Goal: Check status: Check status

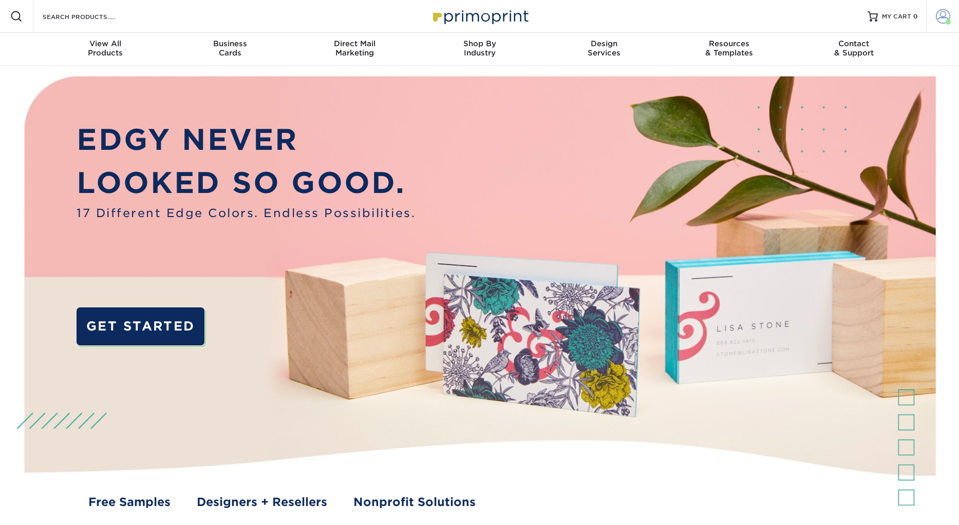
click at [942, 22] on span at bounding box center [943, 16] width 14 height 14
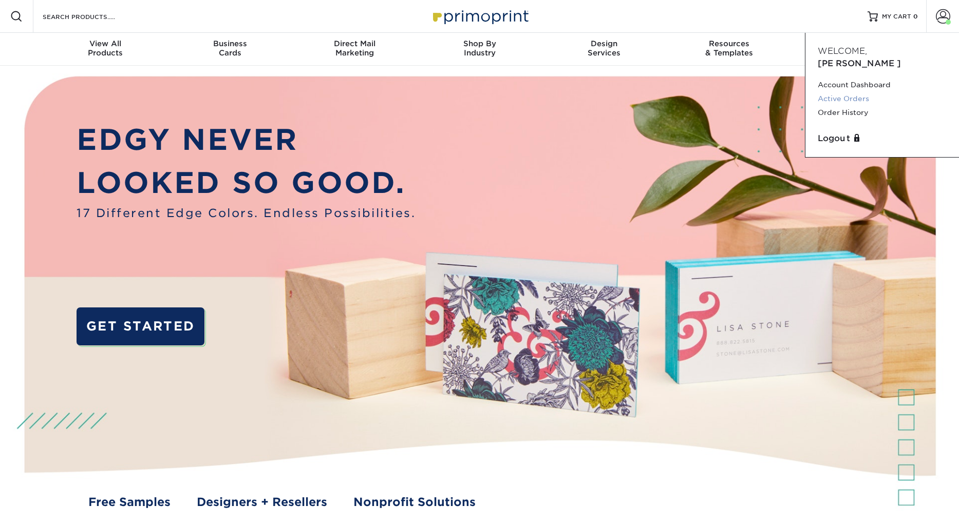
click at [846, 92] on link "Active Orders" at bounding box center [881, 99] width 129 height 14
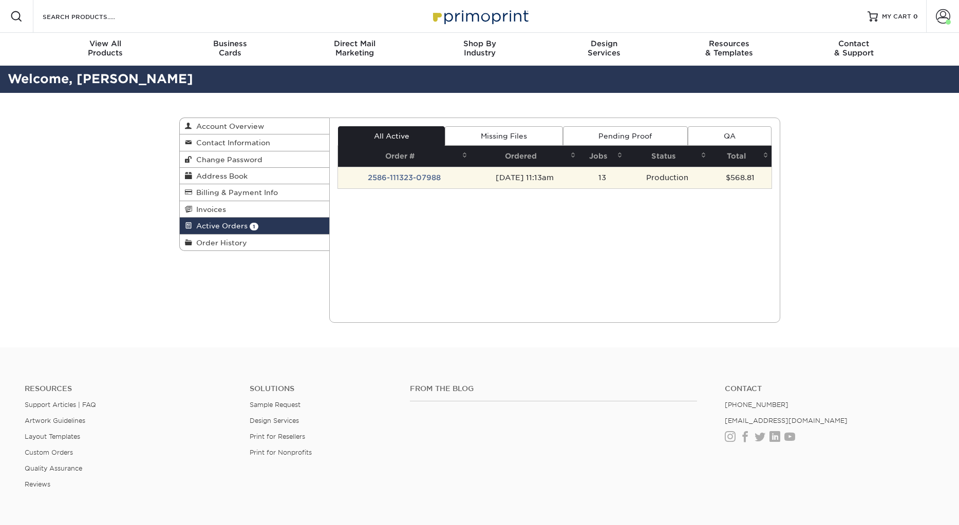
click at [412, 176] on td "2586-111323-07988" at bounding box center [404, 178] width 132 height 22
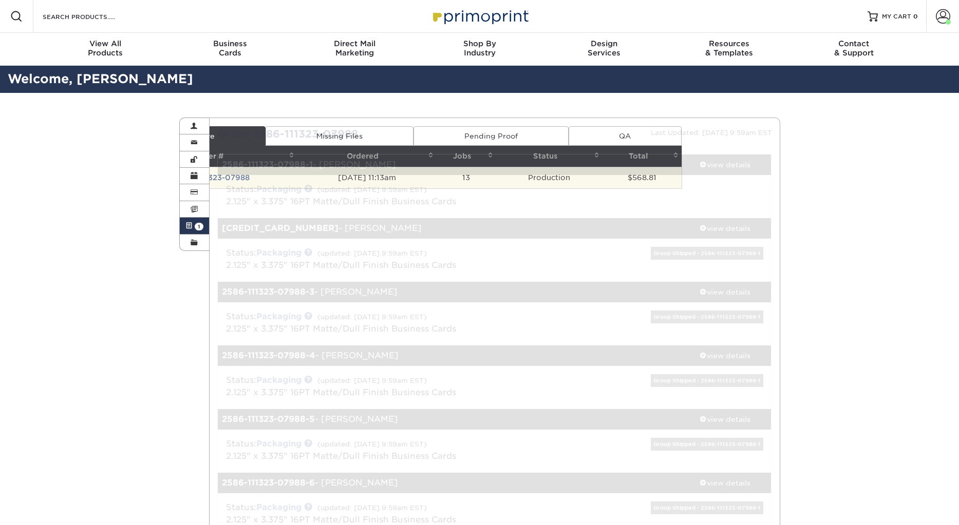
click at [330, 175] on div "Status: Packaging (updated: [DATE] 9:59am EST) 2.125" x 3.375" 16PT Matte/Dull …" at bounding box center [494, 196] width 569 height 43
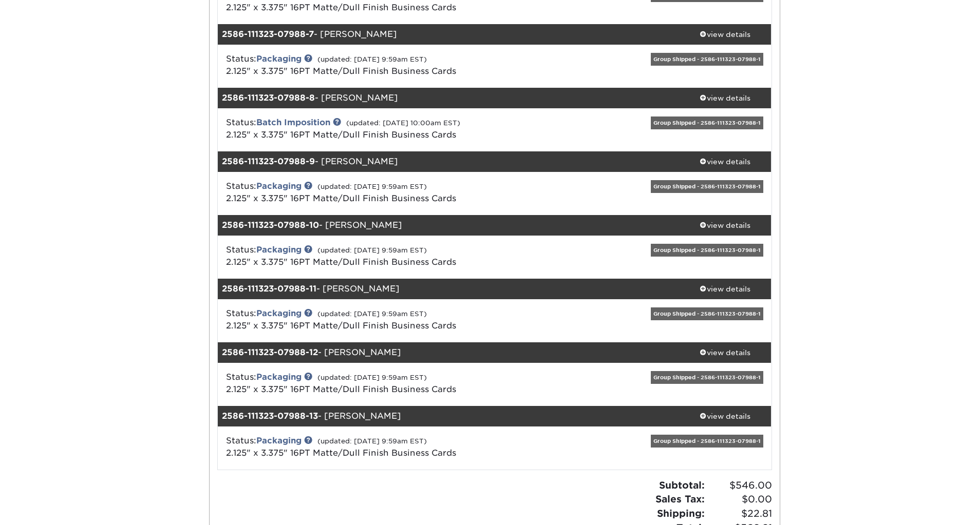
scroll to position [513, 0]
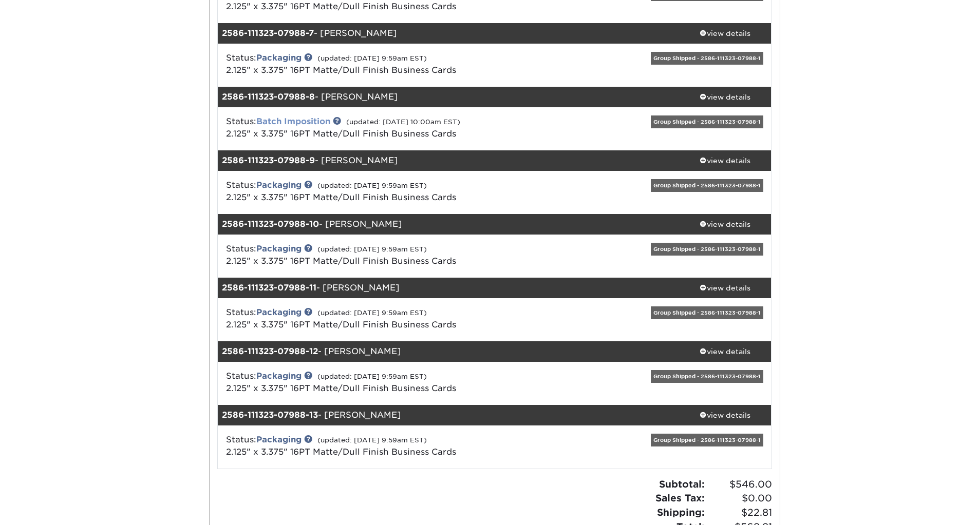
click at [315, 123] on link "Batch Imposition" at bounding box center [293, 122] width 74 height 10
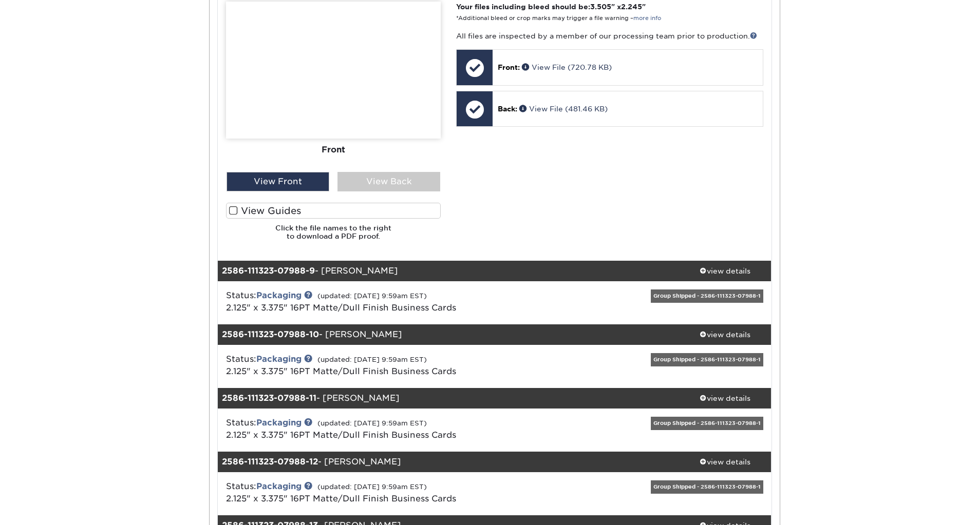
scroll to position [873, 0]
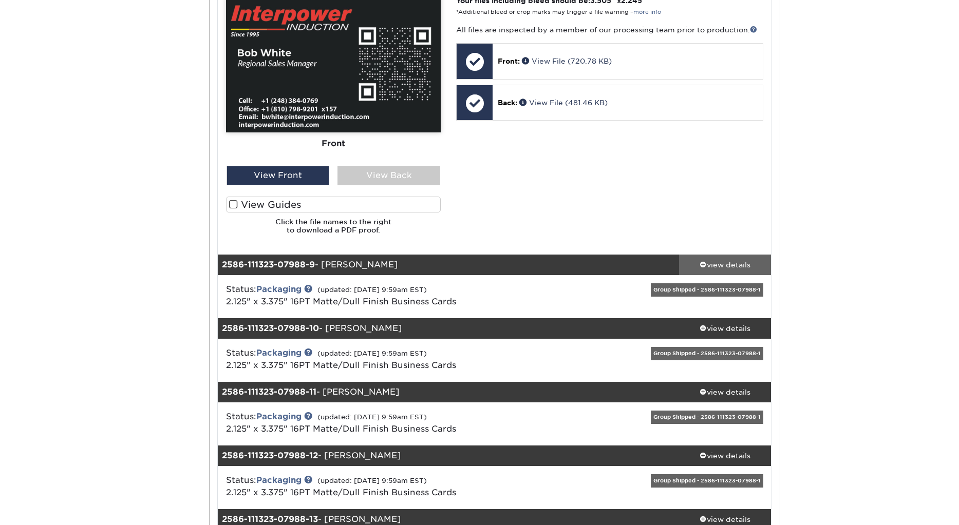
click at [705, 265] on div "view details" at bounding box center [725, 265] width 92 height 10
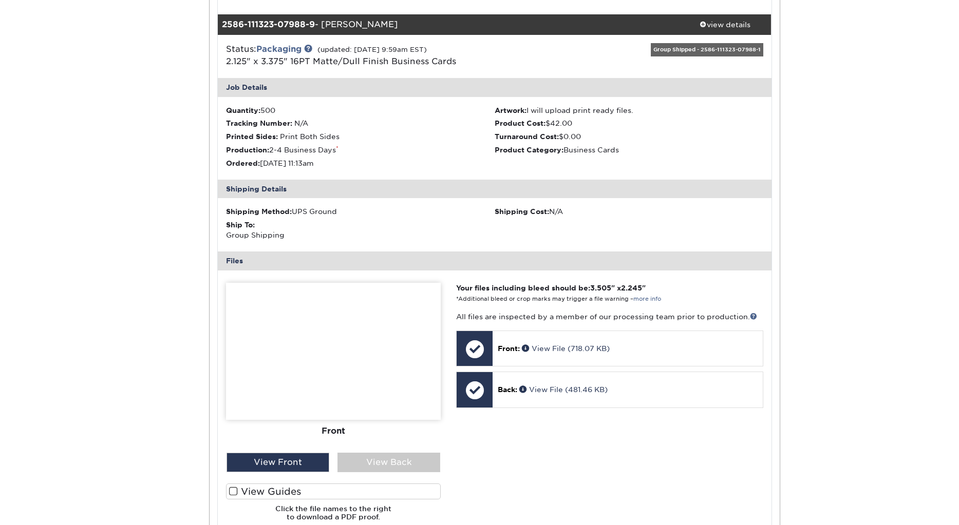
scroll to position [1027, 0]
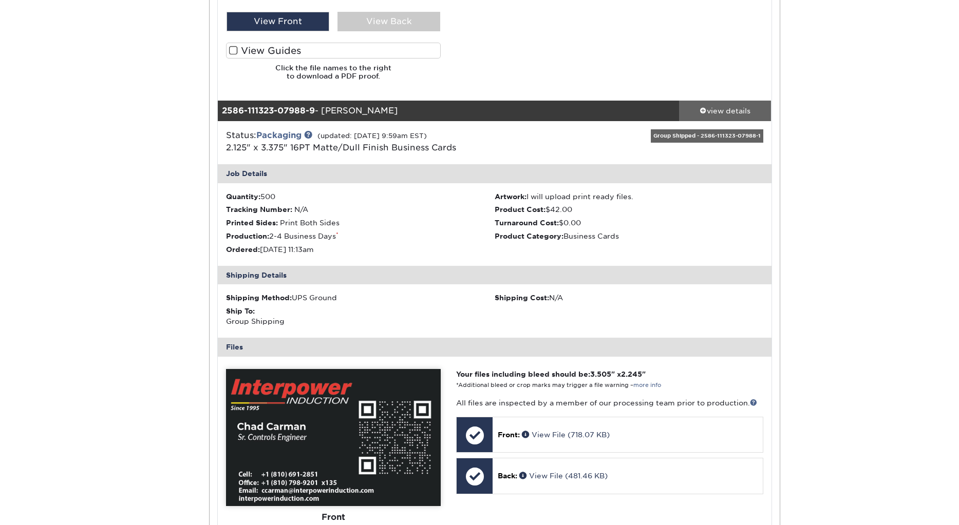
click at [712, 109] on div "view details" at bounding box center [725, 111] width 92 height 10
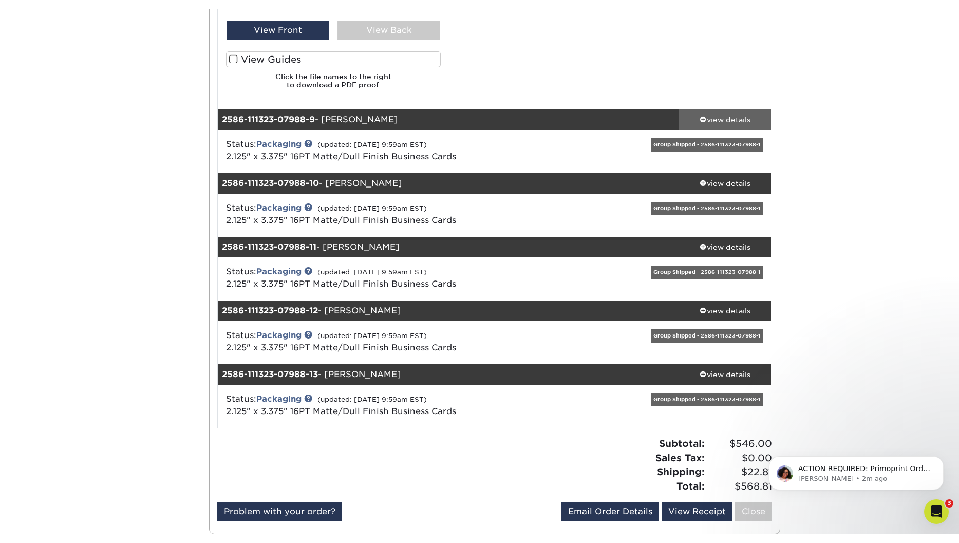
scroll to position [0, 0]
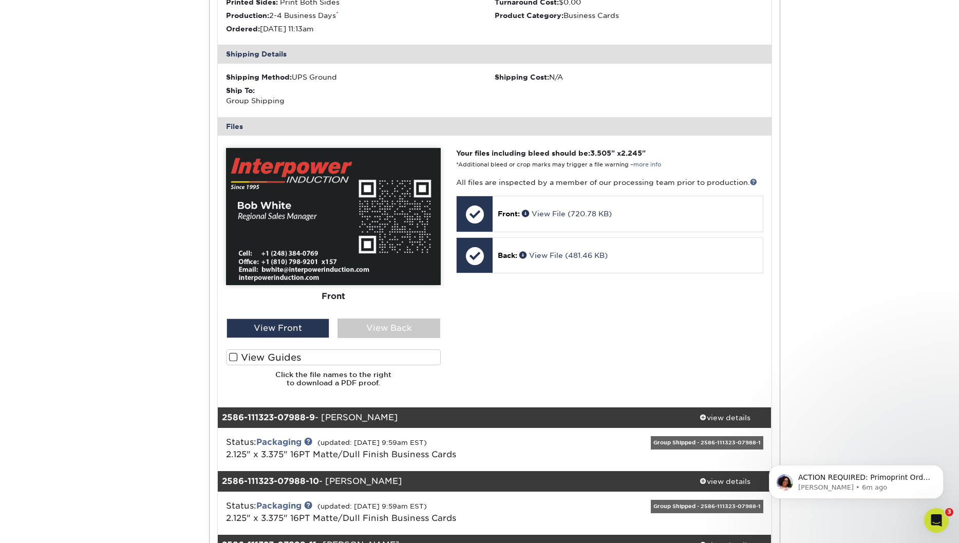
scroll to position [719, 0]
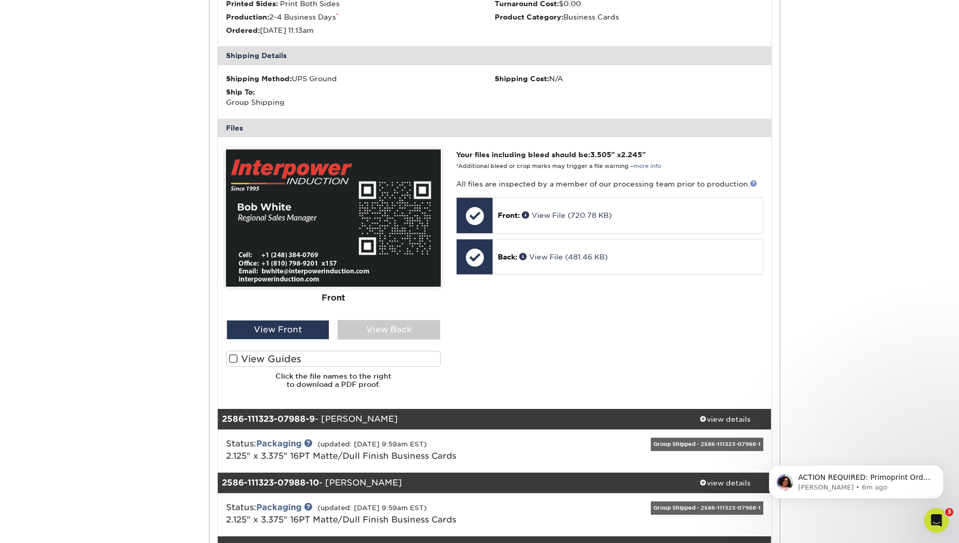
click at [753, 185] on link at bounding box center [753, 183] width 7 height 7
click at [868, 481] on p "ACTION REQUIRED: Primoprint Order 2586-111323-07988-8 Good morning [PERSON_NAME…" at bounding box center [864, 477] width 132 height 10
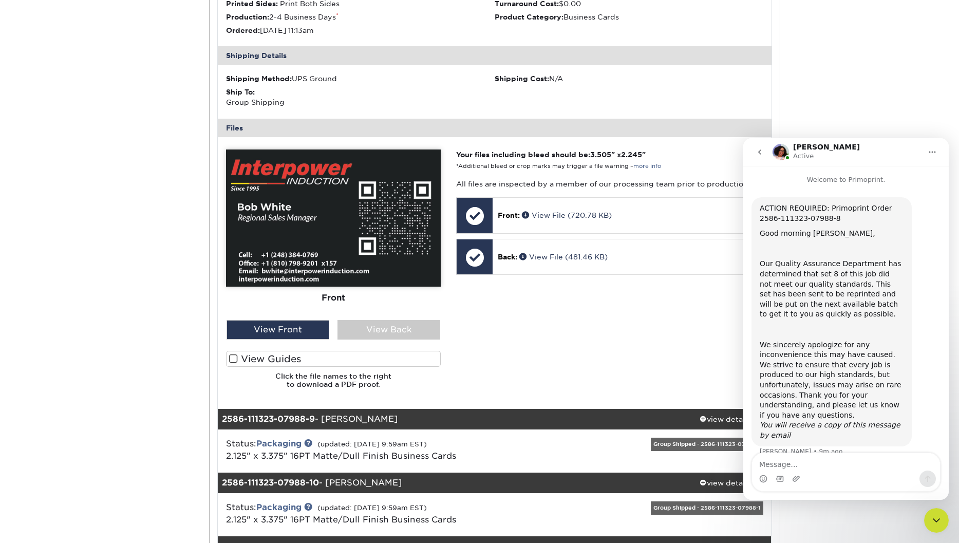
scroll to position [5, 0]
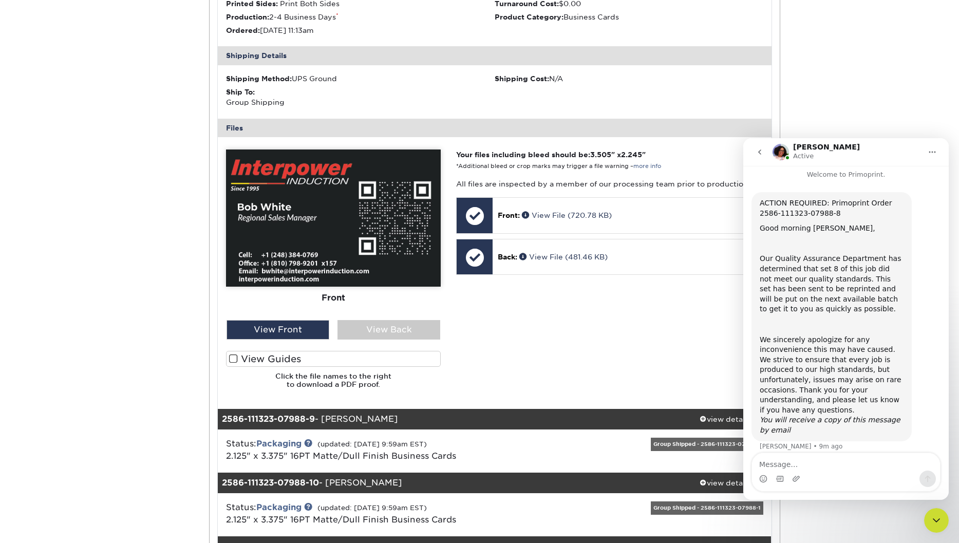
click at [759, 149] on icon "go back" at bounding box center [759, 152] width 8 height 8
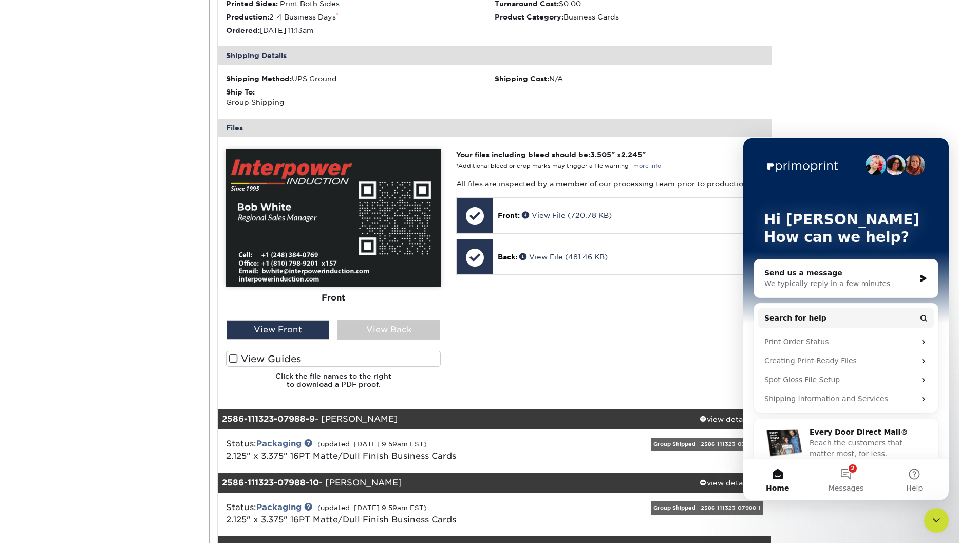
click at [797, 150] on div "Hi [PERSON_NAME] 👋 How can we help?" at bounding box center [845, 230] width 185 height 185
click at [849, 479] on button "2 Messages" at bounding box center [845, 479] width 68 height 41
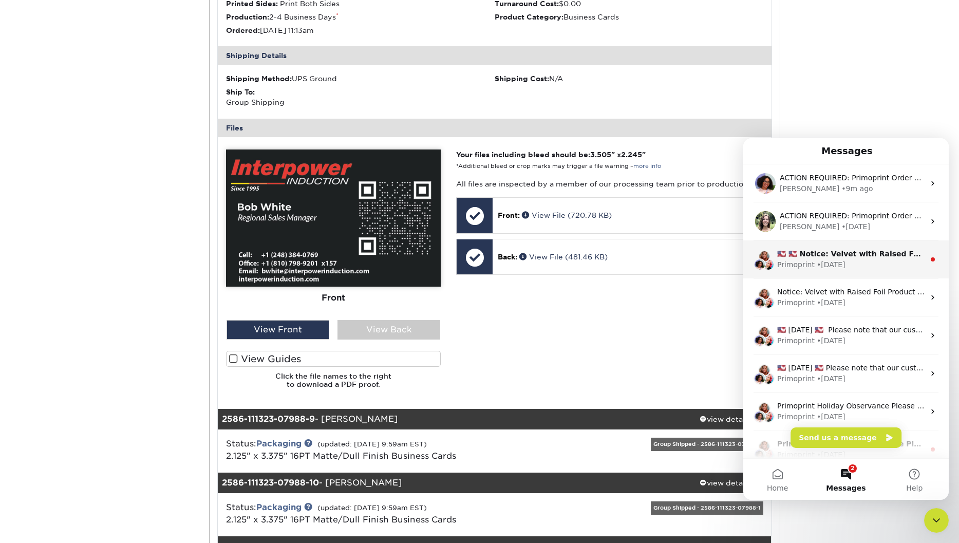
click at [867, 268] on div "Primoprint • [DATE]" at bounding box center [850, 264] width 147 height 11
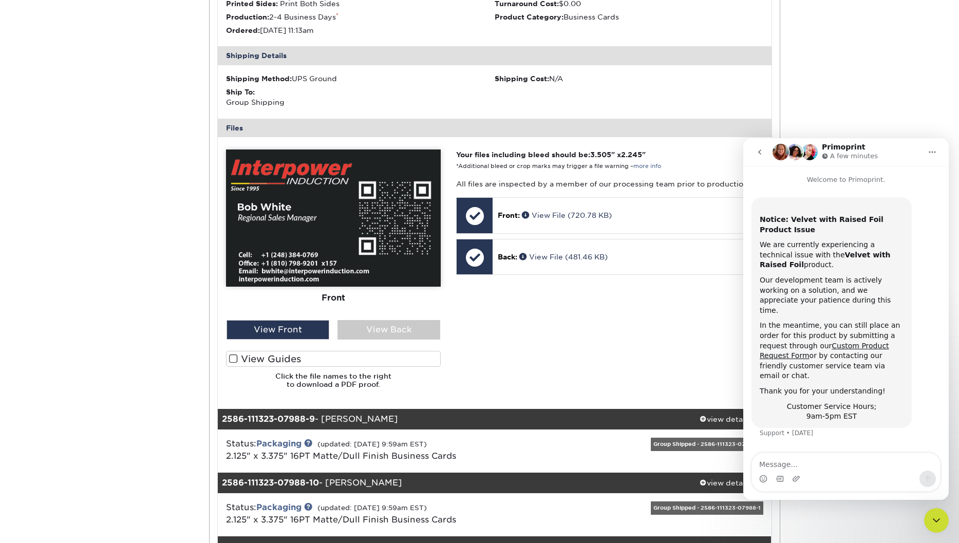
click at [757, 150] on icon "go back" at bounding box center [759, 152] width 8 height 8
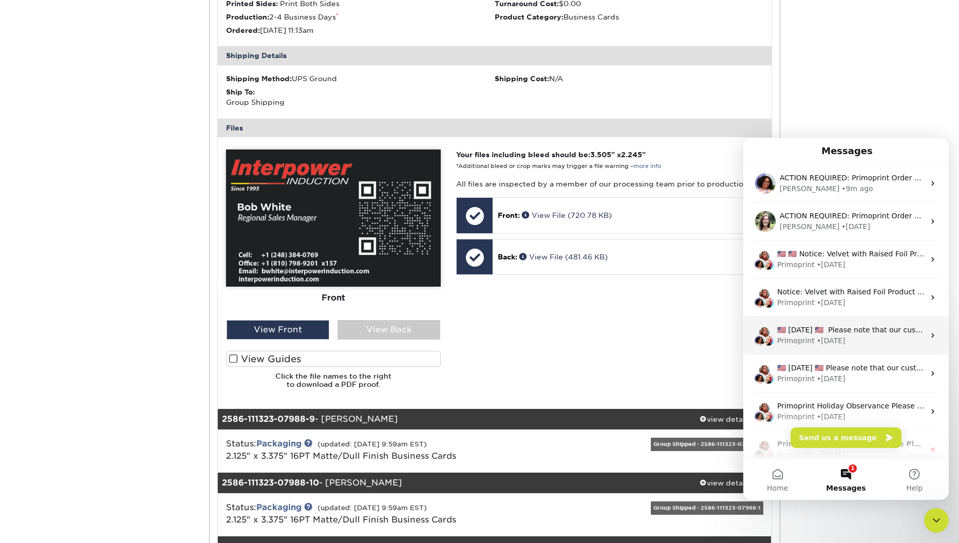
scroll to position [51, 0]
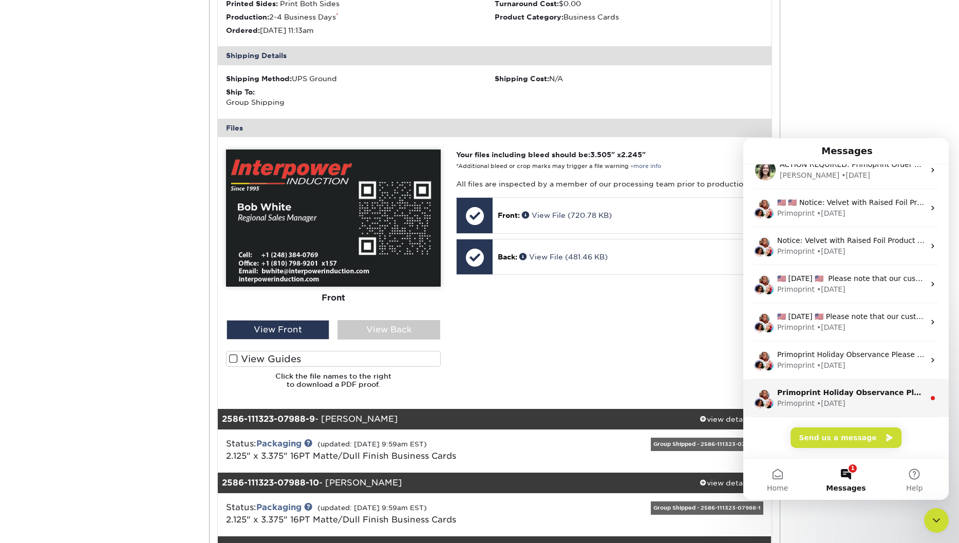
click at [865, 410] on div "Primoprint Holiday Observance Please note that our customer service department …" at bounding box center [845, 398] width 205 height 38
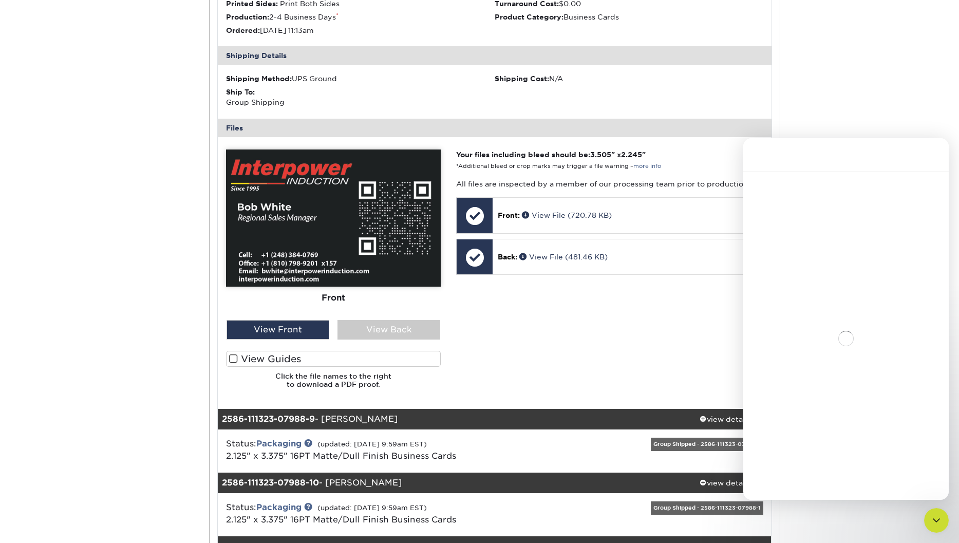
scroll to position [10, 0]
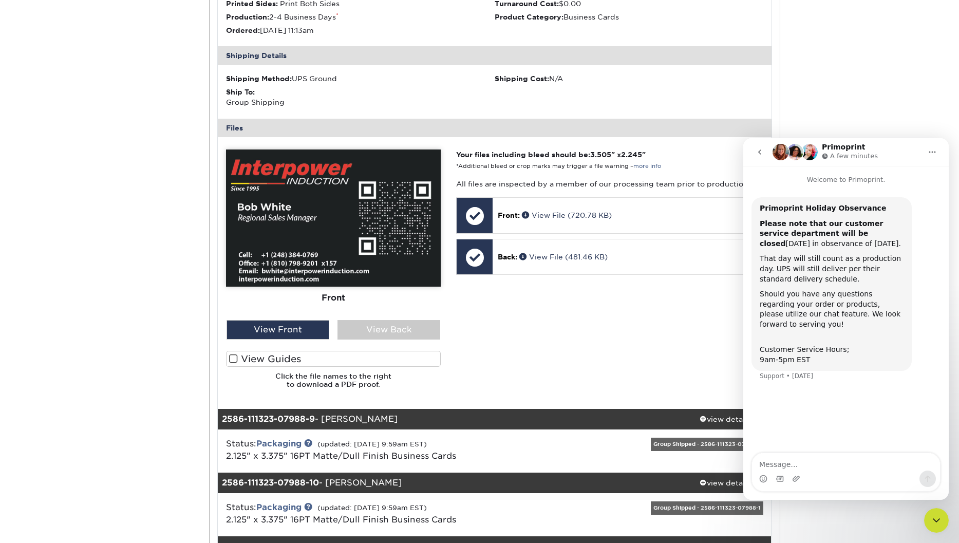
click at [757, 150] on icon "go back" at bounding box center [759, 152] width 8 height 8
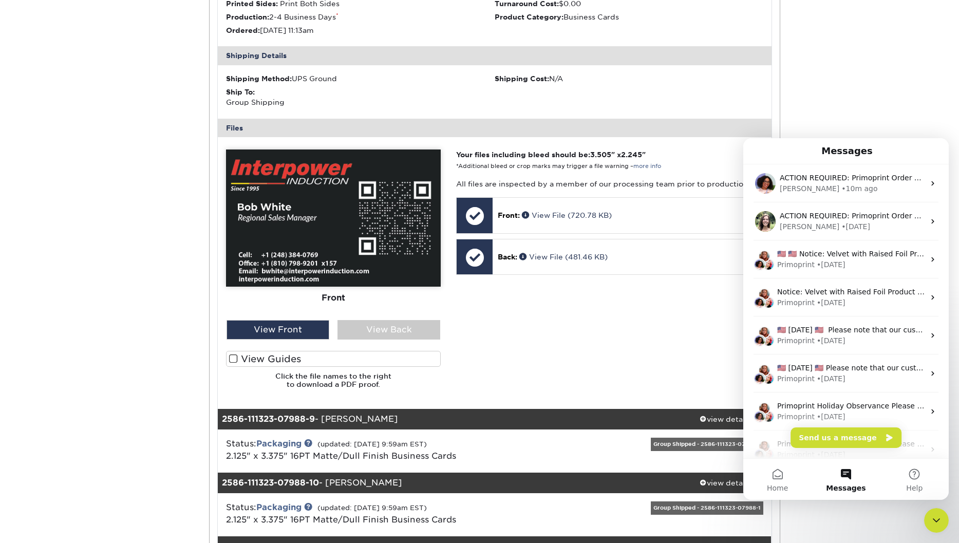
click at [931, 523] on icon "Close Intercom Messenger" at bounding box center [936, 520] width 12 height 12
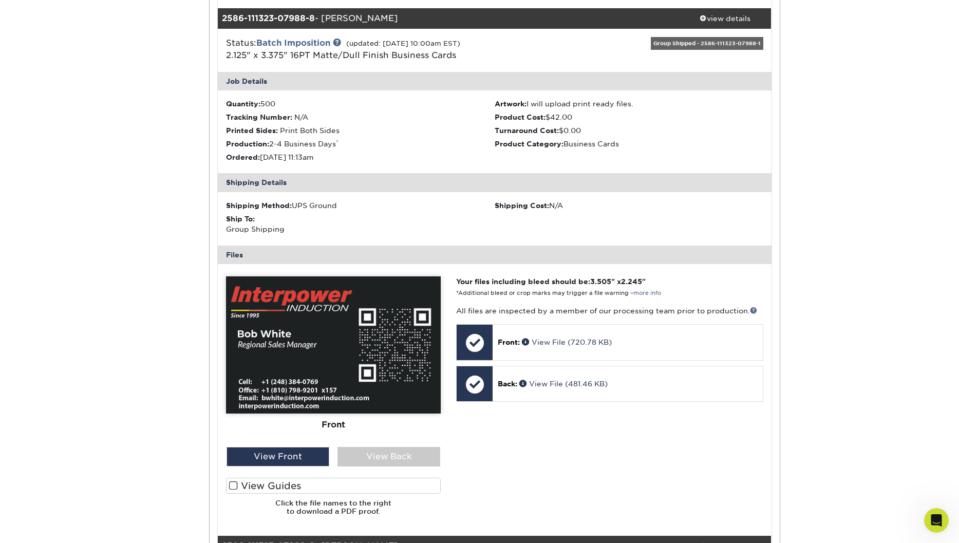
scroll to position [565, 0]
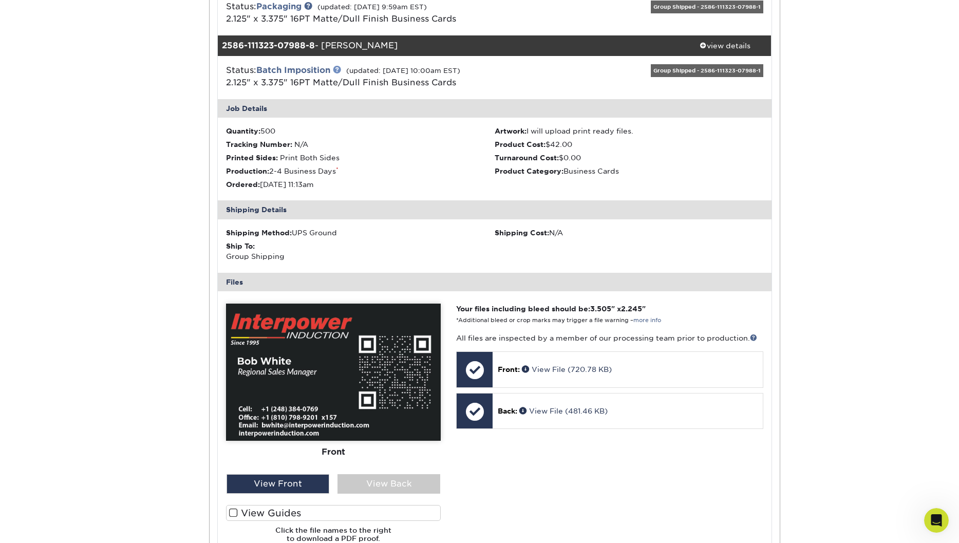
click at [337, 70] on link at bounding box center [337, 69] width 8 height 8
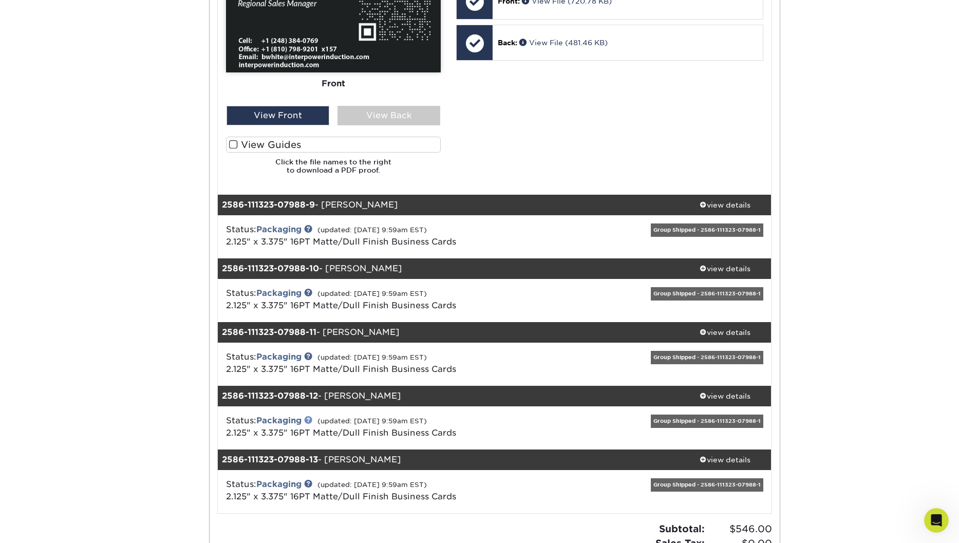
scroll to position [924, 0]
